Goal: Transaction & Acquisition: Purchase product/service

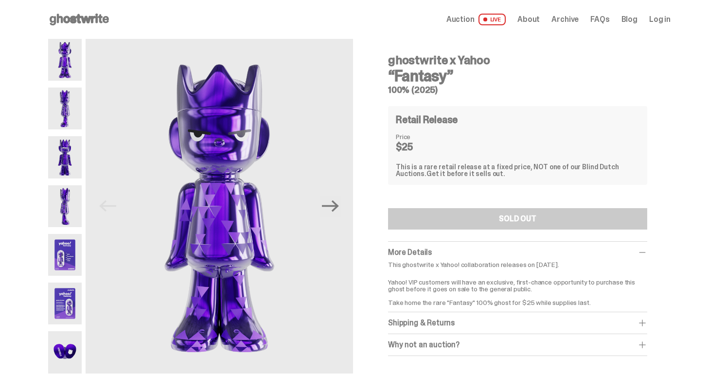
click at [73, 102] on img at bounding box center [65, 108] width 34 height 42
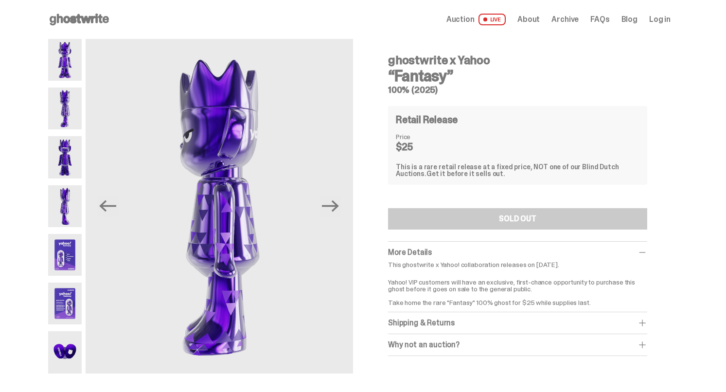
click at [75, 167] on img at bounding box center [65, 157] width 34 height 42
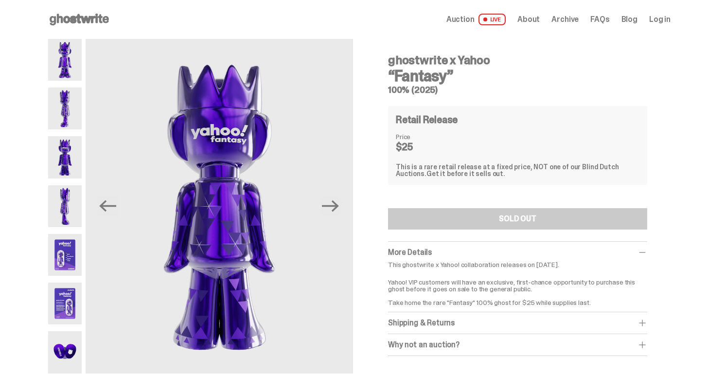
click at [63, 204] on img at bounding box center [65, 206] width 34 height 42
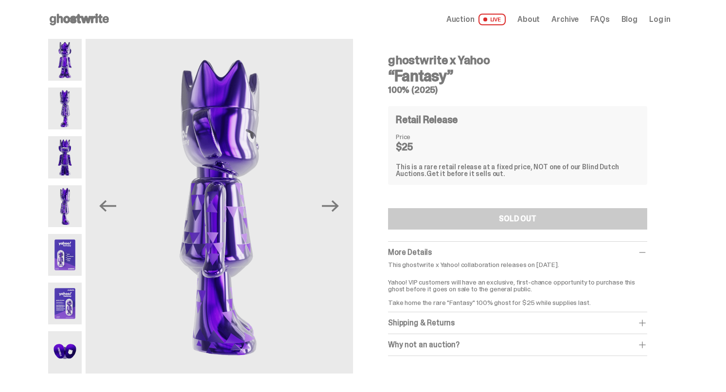
click at [55, 263] on img at bounding box center [65, 255] width 34 height 42
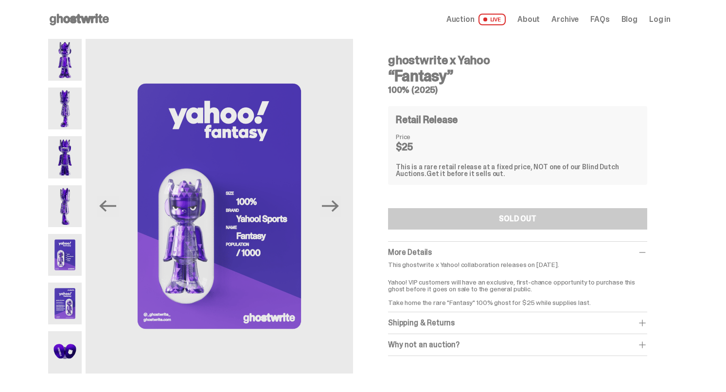
click at [60, 297] on img at bounding box center [65, 303] width 34 height 42
